Goal: Information Seeking & Learning: Learn about a topic

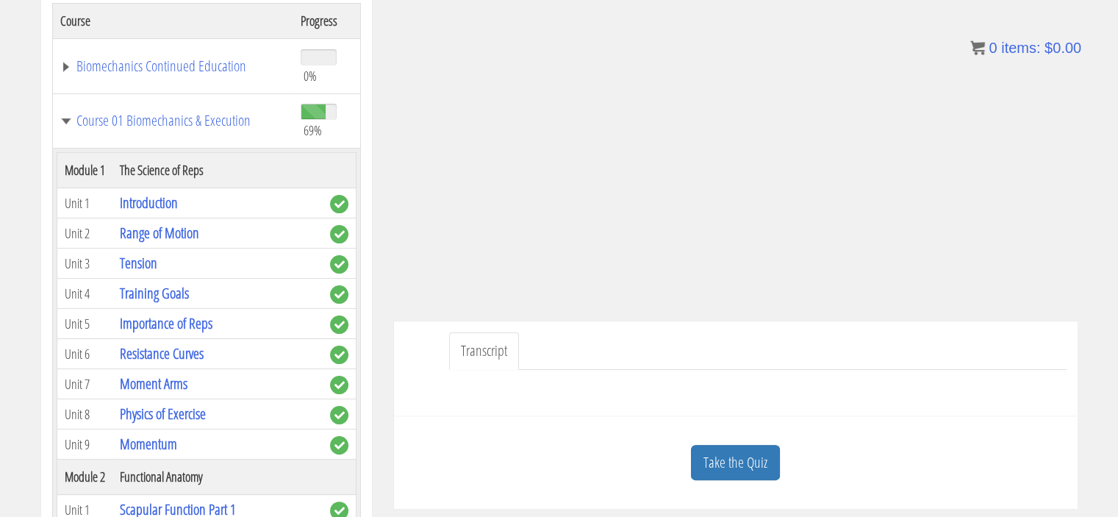
scroll to position [3529, 0]
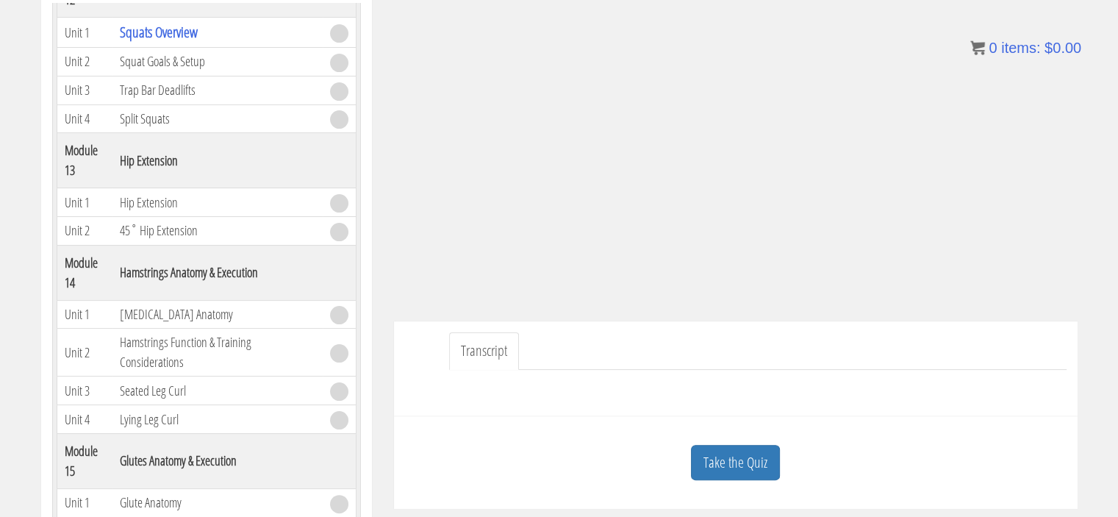
drag, startPoint x: 0, startPoint y: 0, endPoint x: 765, endPoint y: 410, distance: 867.4
click at [765, 410] on div "Transcript" at bounding box center [736, 368] width 684 height 95
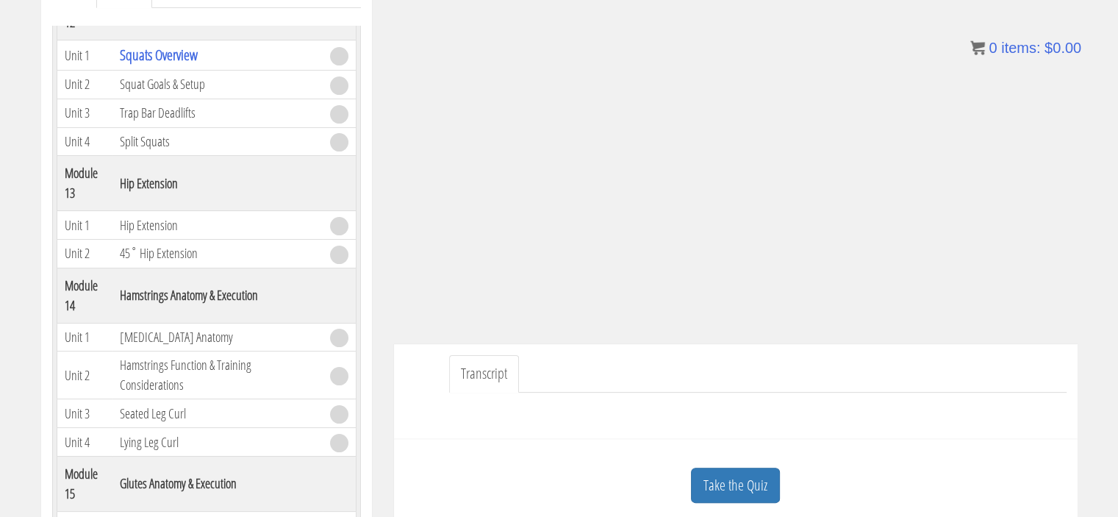
scroll to position [266, 0]
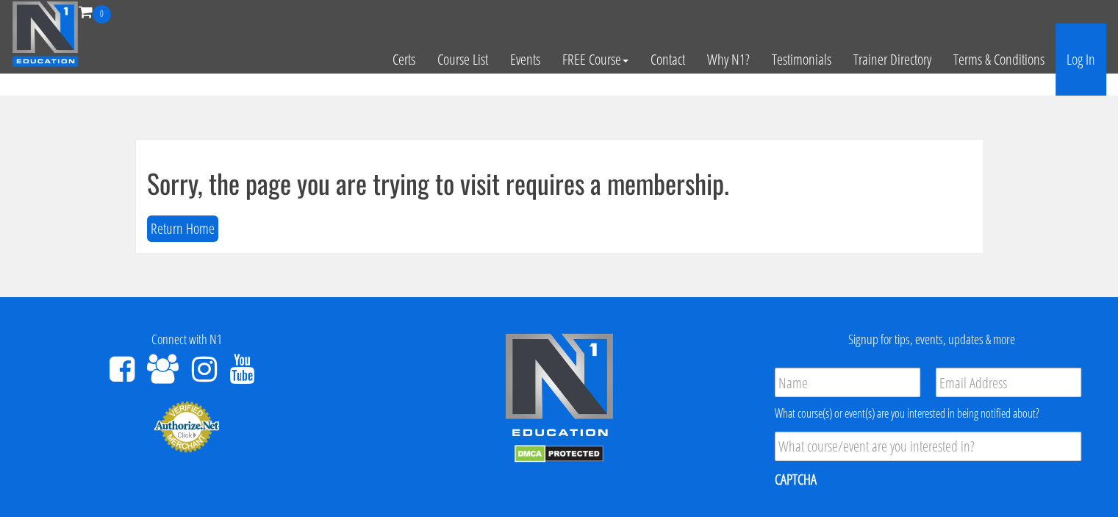
click at [1079, 59] on link "Log In" at bounding box center [1081, 60] width 51 height 72
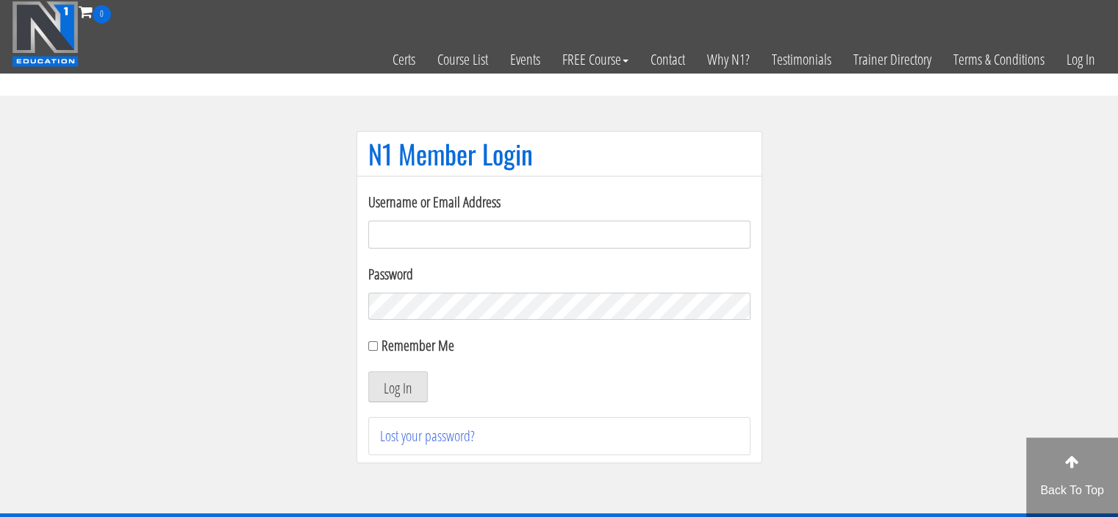
type input "meghna.25898@gmail.com"
click at [373, 343] on input "Remember Me" at bounding box center [373, 346] width 10 height 10
checkbox input "true"
click at [382, 396] on button "Log In" at bounding box center [398, 386] width 60 height 31
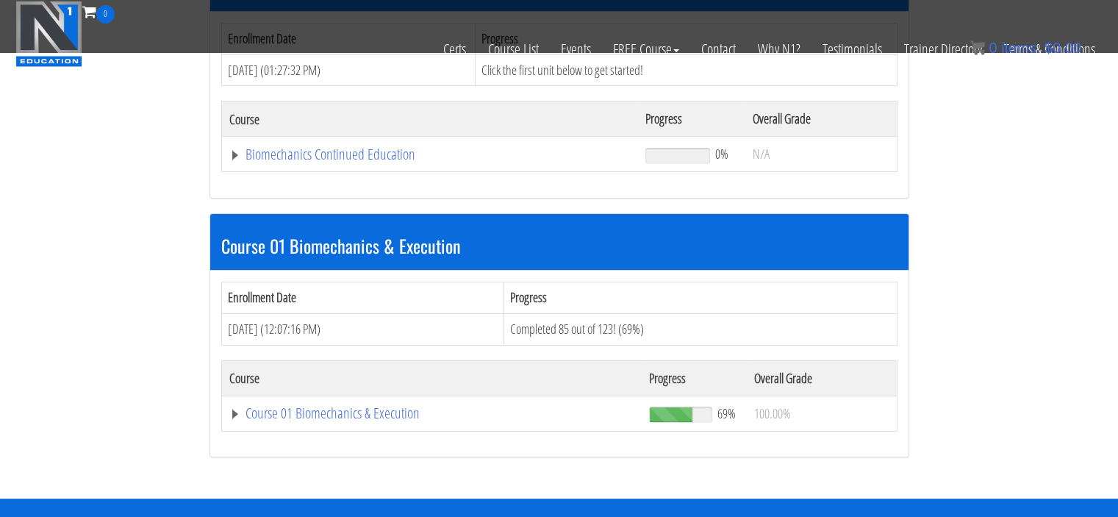
scroll to position [285, 0]
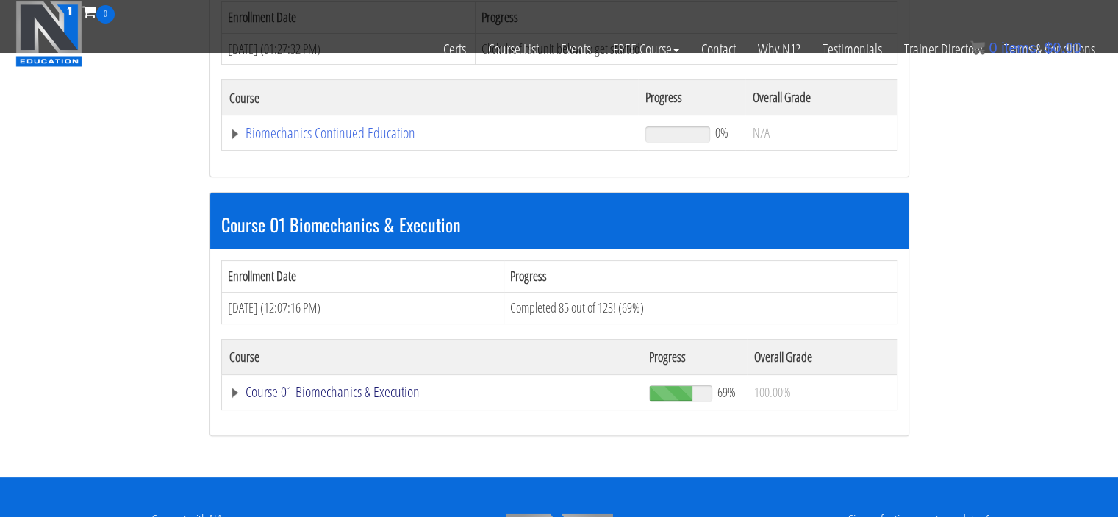
click at [311, 390] on link "Course 01 Biomechanics & Execution" at bounding box center [432, 392] width 406 height 15
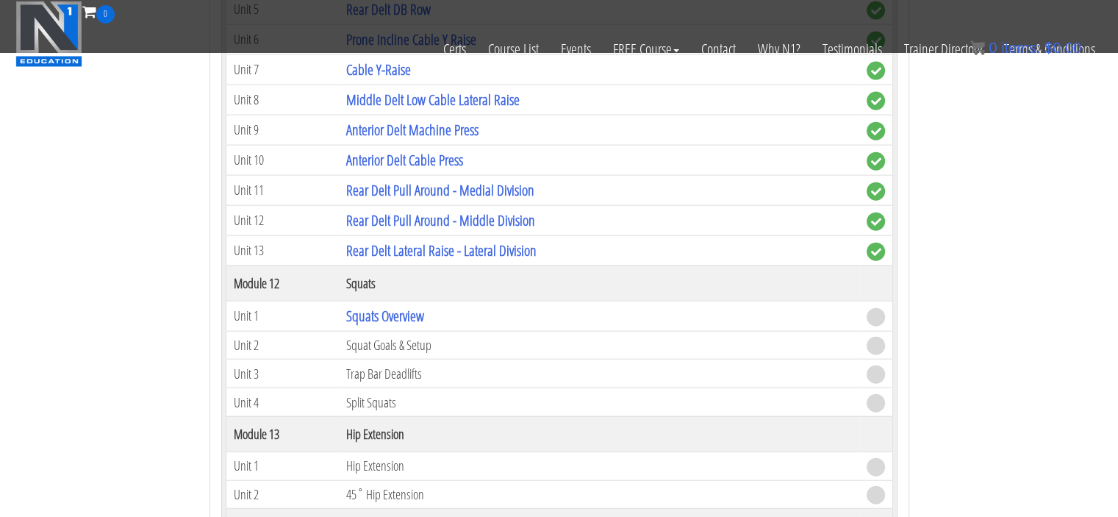
scroll to position [3384, 0]
click at [408, 305] on link "Squats Overview" at bounding box center [385, 315] width 78 height 20
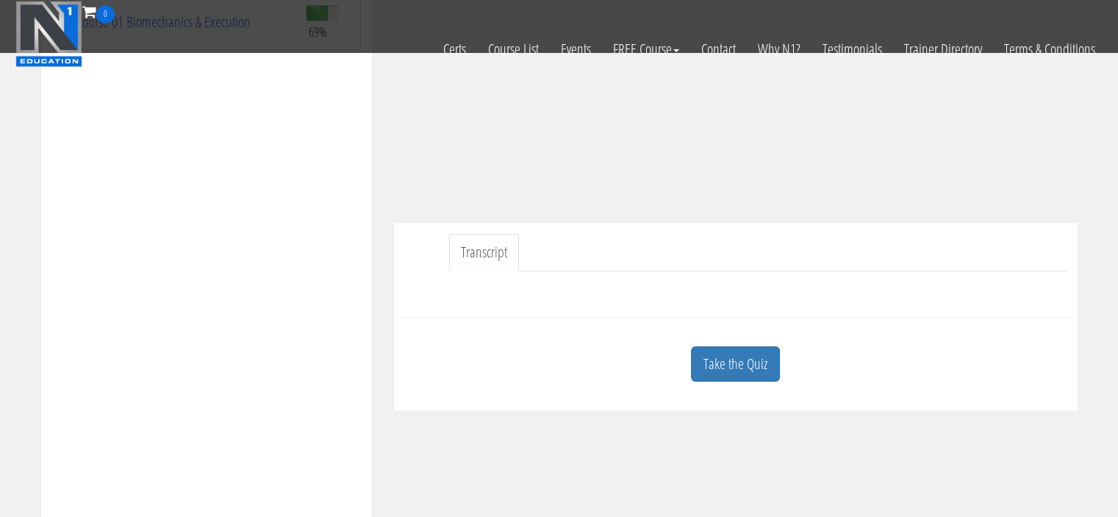
click at [408, 298] on div at bounding box center [736, 288] width 662 height 35
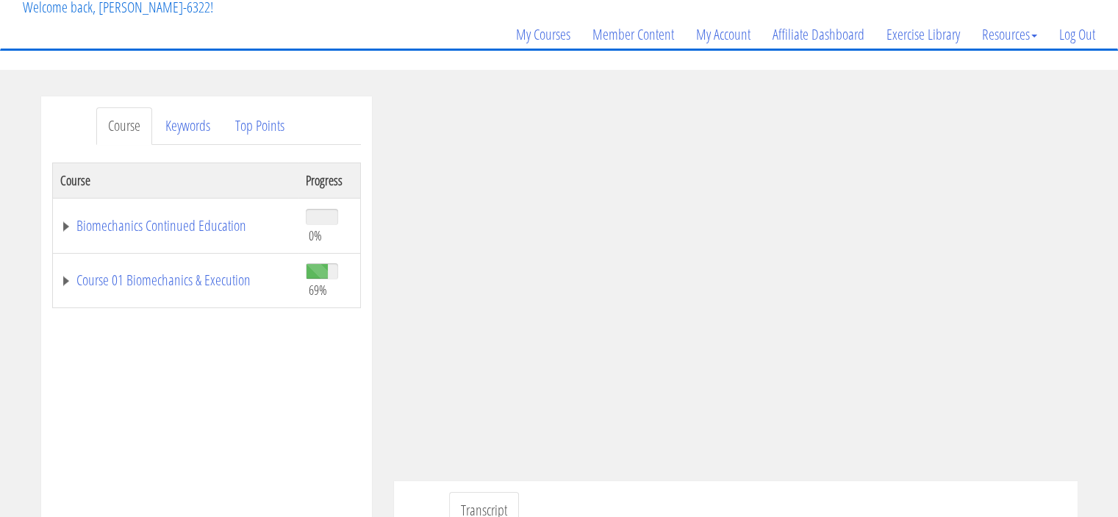
scroll to position [97, 0]
click at [72, 282] on link "Course 01 Biomechanics & Execution" at bounding box center [175, 279] width 231 height 15
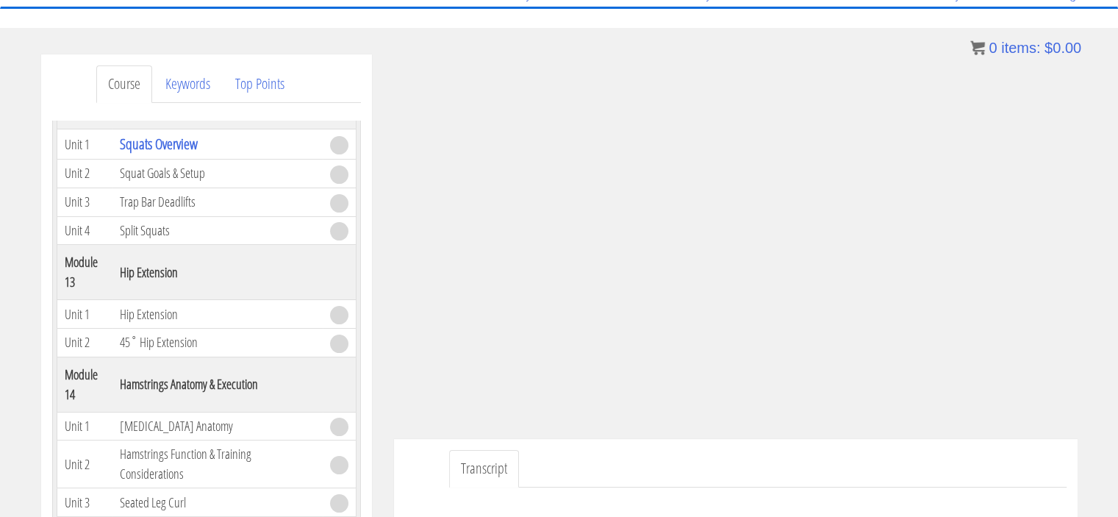
scroll to position [138, 0]
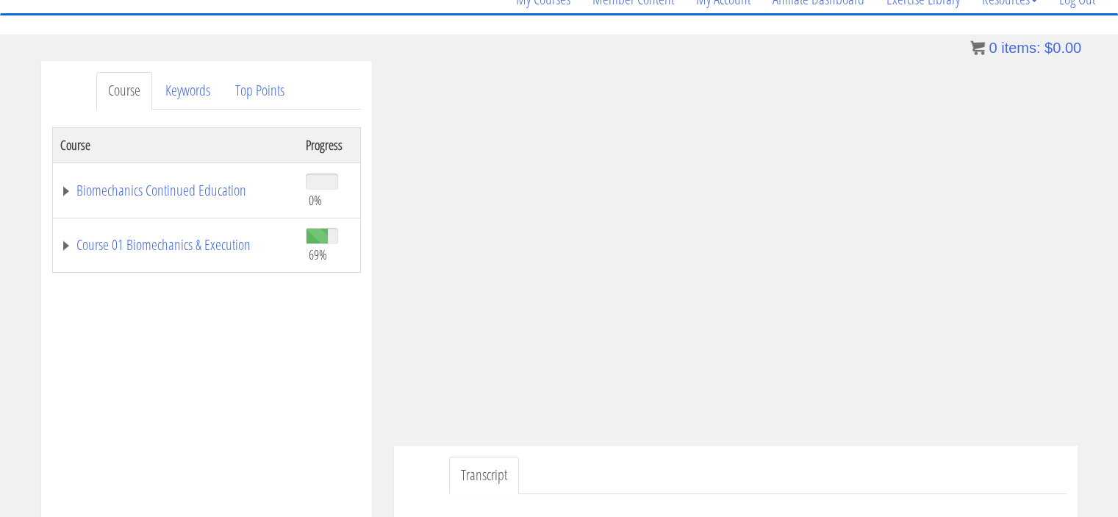
scroll to position [130, 0]
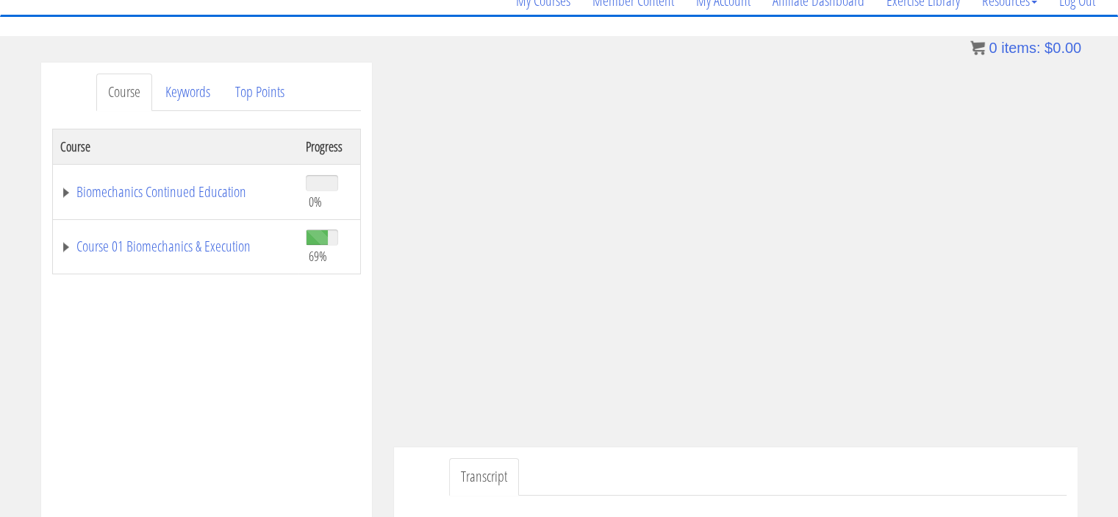
click at [912, 464] on ul "Transcript" at bounding box center [758, 476] width 618 height 37
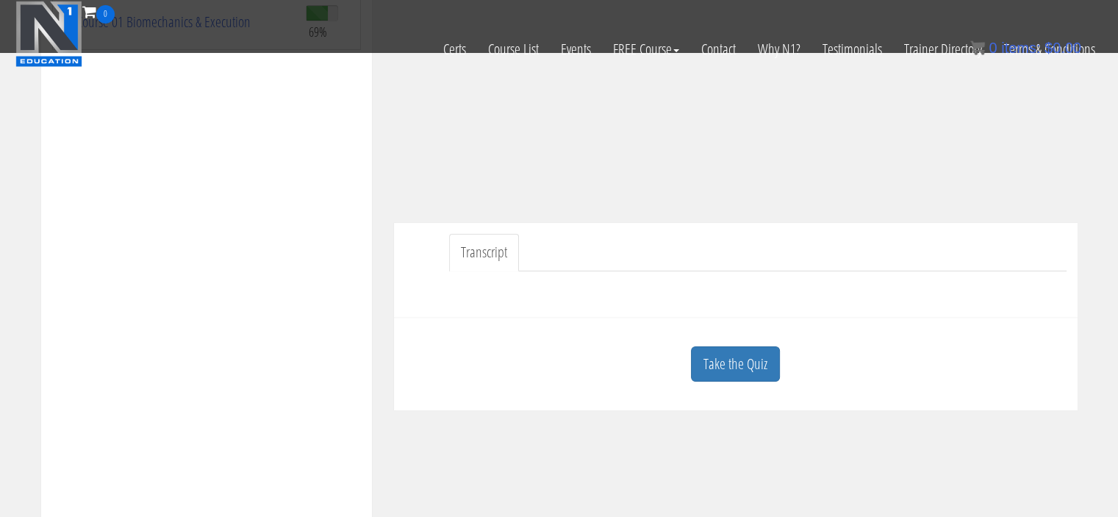
scroll to position [269, 0]
click at [751, 365] on link "Take the Quiz" at bounding box center [735, 357] width 89 height 36
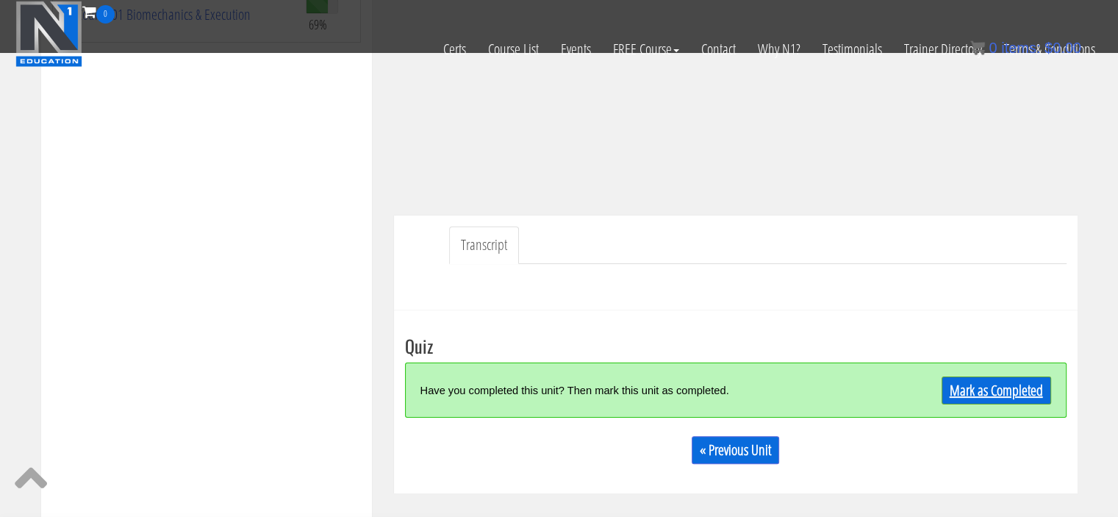
click at [957, 391] on link "Mark as Completed" at bounding box center [997, 390] width 110 height 28
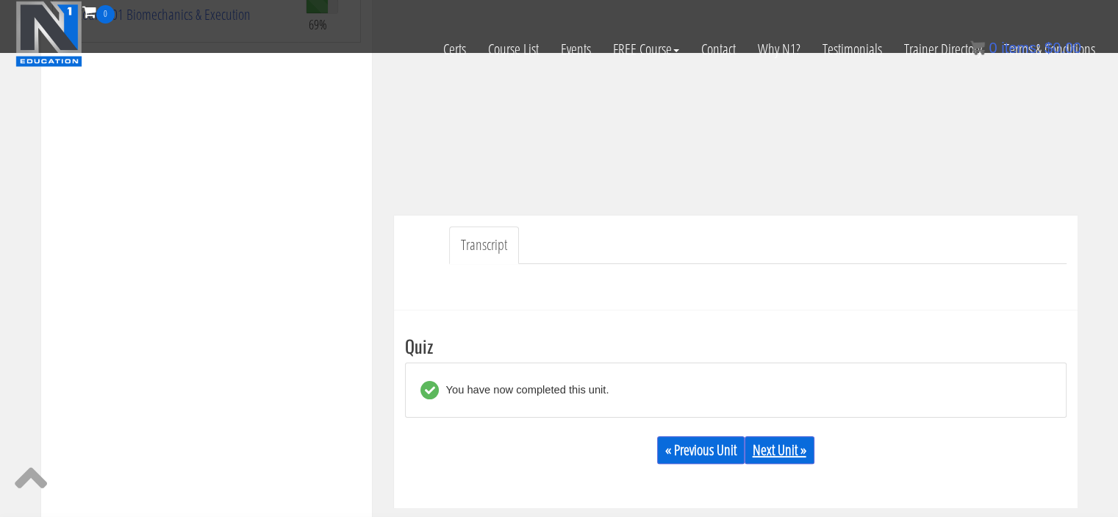
click at [787, 452] on link "Next Unit »" at bounding box center [780, 450] width 70 height 28
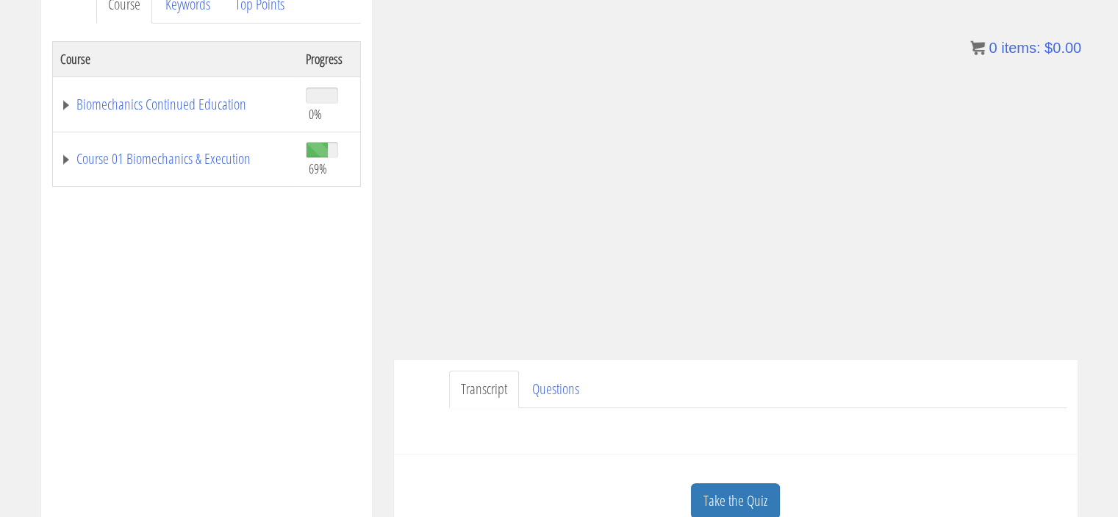
scroll to position [218, 0]
click at [552, 390] on link "Questions" at bounding box center [556, 389] width 71 height 37
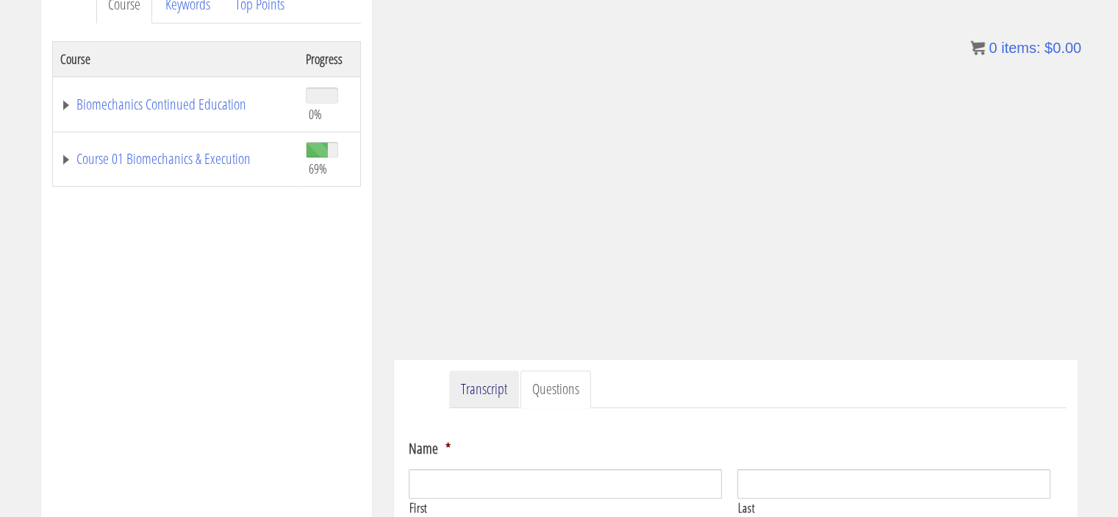
click at [471, 385] on link "Transcript" at bounding box center [484, 389] width 70 height 37
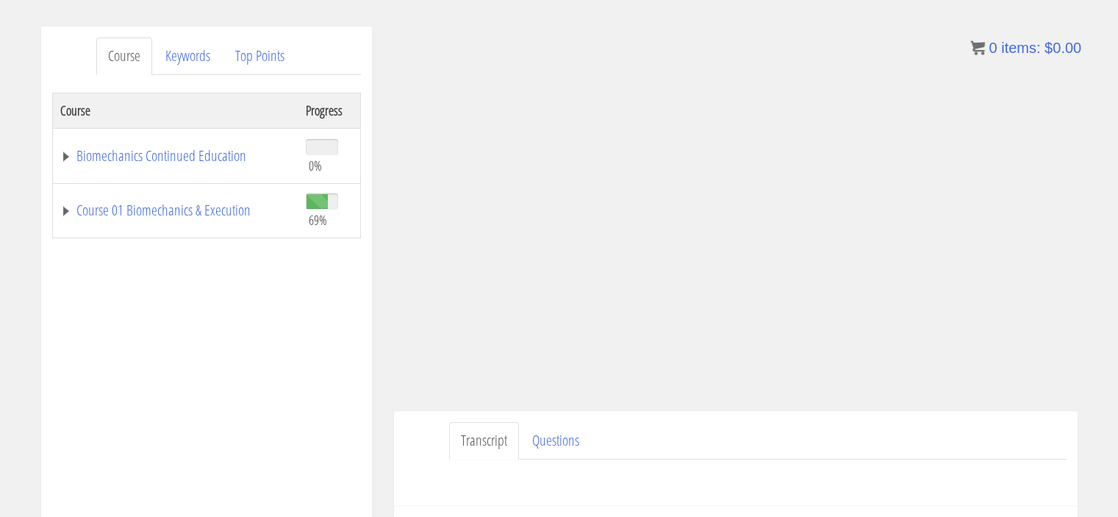
scroll to position [165, 0]
click at [65, 211] on link "Course 01 Biomechanics & Execution" at bounding box center [175, 211] width 231 height 15
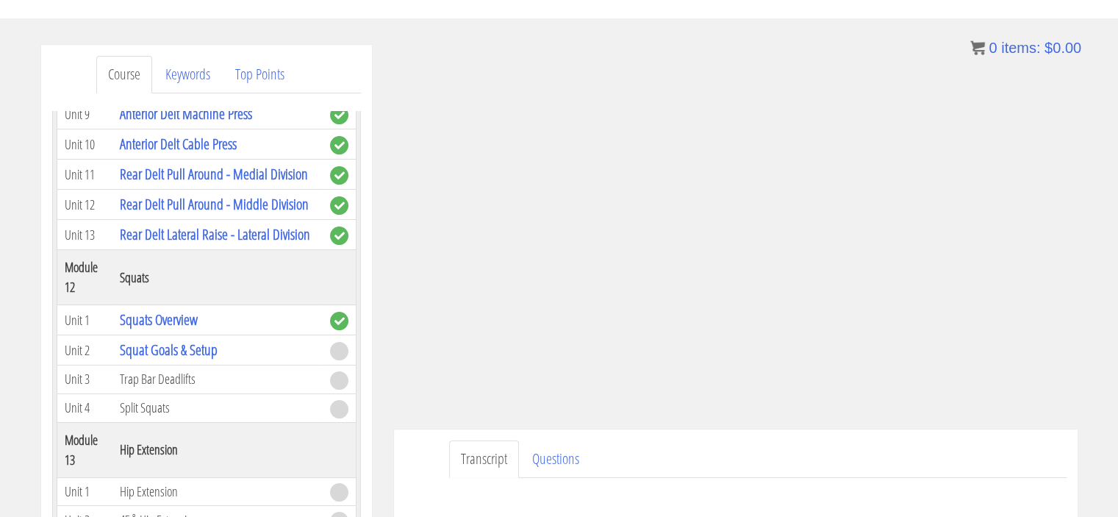
scroll to position [157, 0]
